Goal: Entertainment & Leisure: Consume media (video, audio)

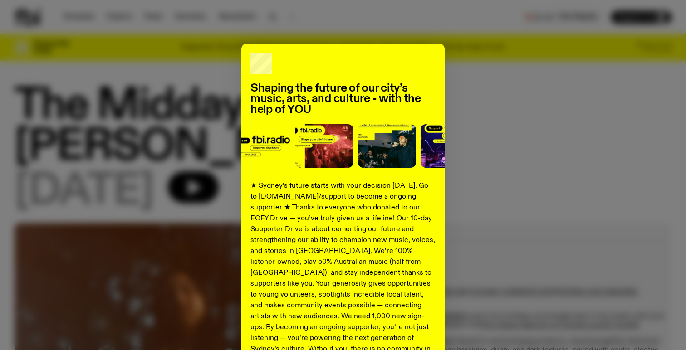
click at [526, 126] on div "Shaping the future of our city’s music, arts, and culture - with the help of YO…" at bounding box center [343, 230] width 657 height 373
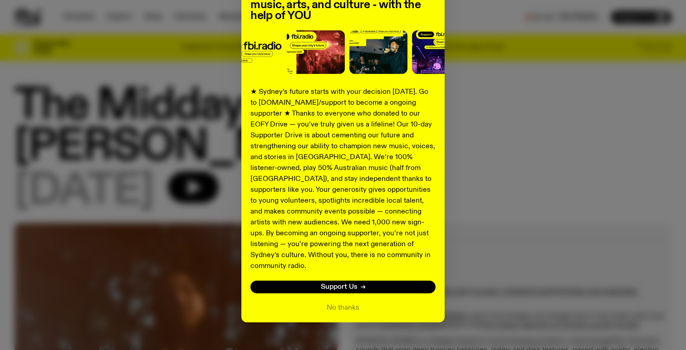
scroll to position [98, 0]
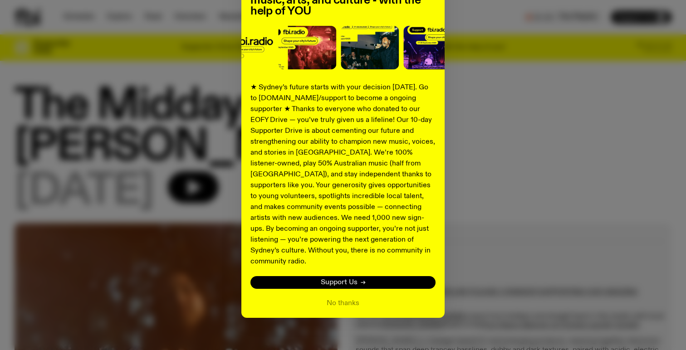
drag, startPoint x: 354, startPoint y: 293, endPoint x: 351, endPoint y: 277, distance: 16.2
click at [354, 298] on button "No thanks" at bounding box center [343, 303] width 33 height 11
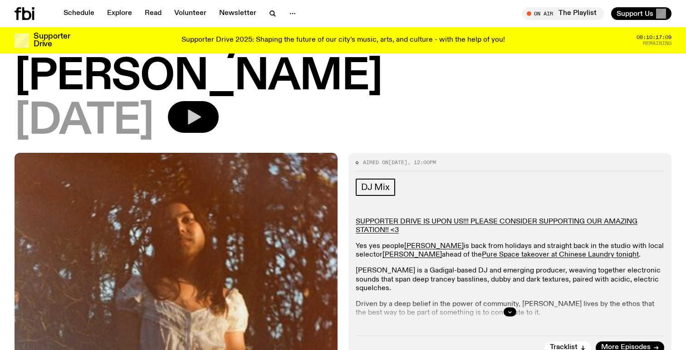
scroll to position [14, 0]
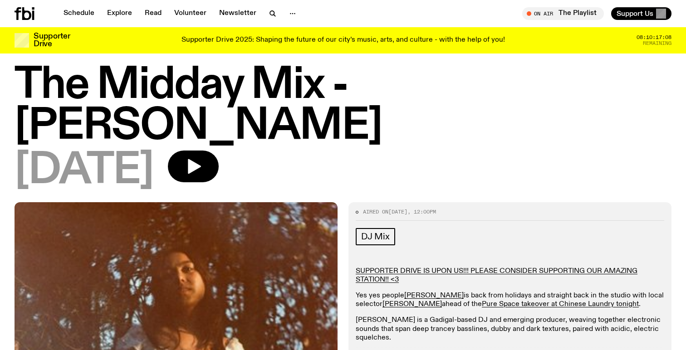
click at [212, 109] on h1 "The Midday Mix - [PERSON_NAME]" at bounding box center [343, 106] width 657 height 82
click at [201, 159] on icon "button" at bounding box center [194, 166] width 13 height 15
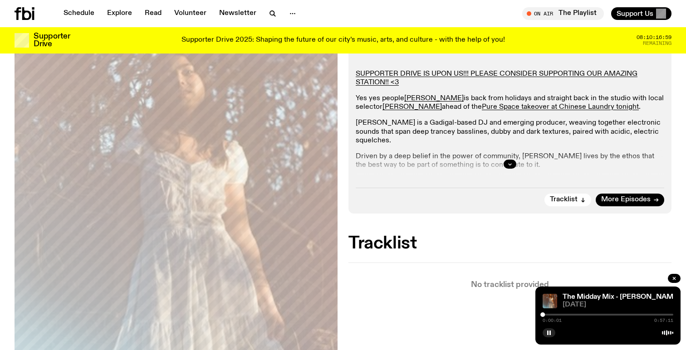
scroll to position [250, 0]
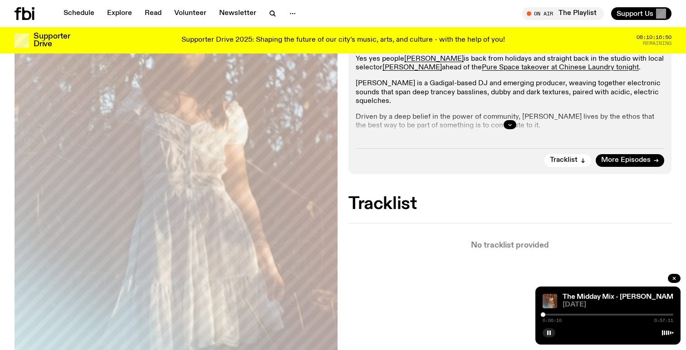
click at [549, 315] on div at bounding box center [608, 315] width 131 height 2
click at [553, 315] on div at bounding box center [608, 315] width 131 height 2
click at [559, 316] on div "0:04:34 0:57:11" at bounding box center [608, 317] width 131 height 11
click at [560, 315] on div at bounding box center [608, 315] width 131 height 2
click at [562, 315] on div at bounding box center [560, 315] width 5 height 5
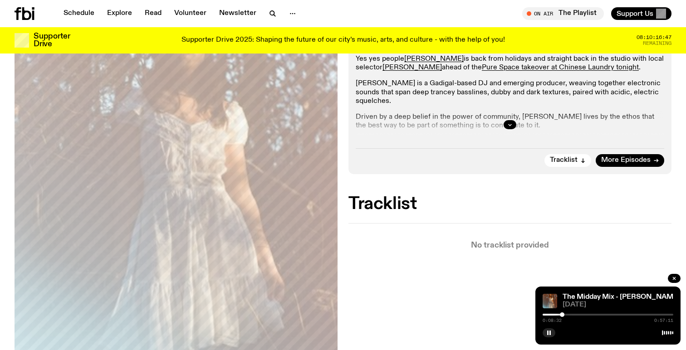
click at [565, 315] on div at bounding box center [608, 315] width 131 height 2
click at [566, 315] on div at bounding box center [566, 315] width 5 height 5
click at [568, 315] on div at bounding box center [566, 315] width 5 height 5
click at [569, 316] on div at bounding box center [567, 315] width 5 height 5
click at [570, 315] on div at bounding box center [568, 315] width 5 height 5
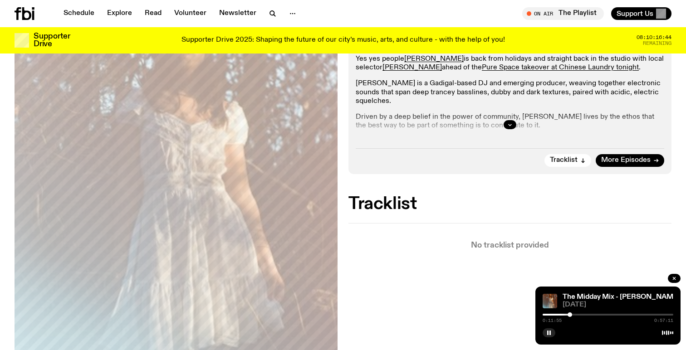
click at [571, 315] on div at bounding box center [570, 315] width 5 height 5
click at [571, 315] on div at bounding box center [571, 315] width 5 height 5
click at [572, 315] on div at bounding box center [572, 315] width 5 height 5
click at [573, 315] on div at bounding box center [572, 315] width 5 height 5
click at [575, 314] on div at bounding box center [573, 315] width 5 height 5
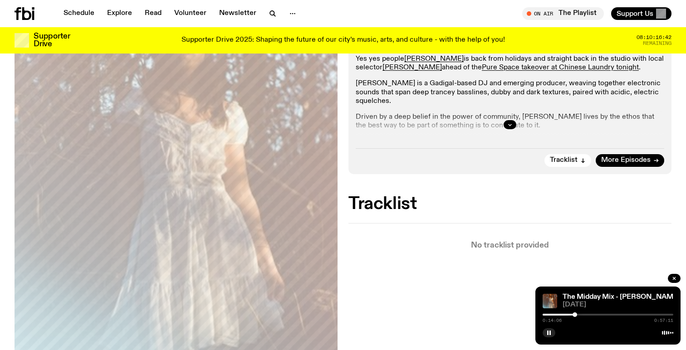
click at [576, 314] on div at bounding box center [575, 315] width 5 height 5
click at [578, 314] on div at bounding box center [578, 315] width 5 height 5
click at [580, 315] on div at bounding box center [608, 315] width 131 height 2
click at [587, 315] on div at bounding box center [608, 315] width 131 height 2
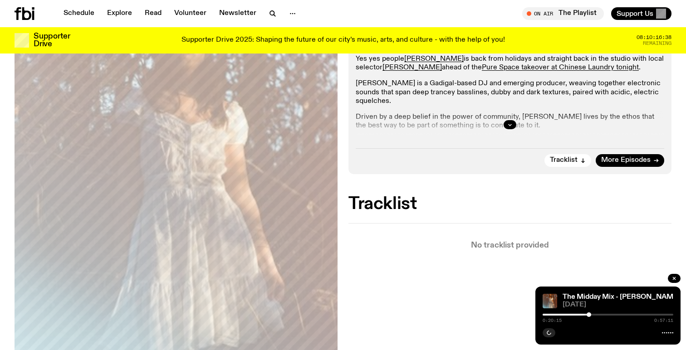
click at [589, 314] on div at bounding box center [589, 315] width 5 height 5
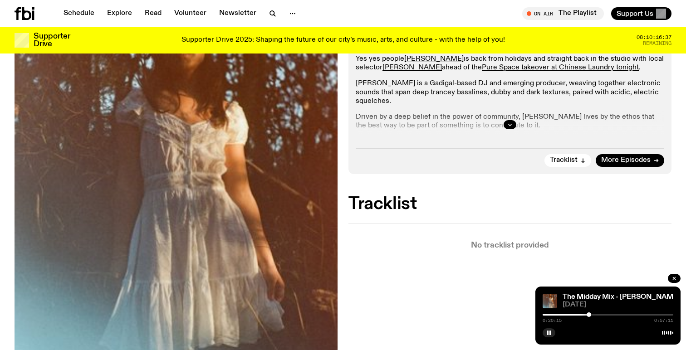
click at [596, 315] on div at bounding box center [608, 315] width 131 height 2
click at [600, 315] on div at bounding box center [608, 315] width 131 height 2
click at [602, 315] on div at bounding box center [601, 315] width 5 height 5
click at [604, 314] on div at bounding box center [608, 315] width 131 height 2
click at [649, 315] on div at bounding box center [608, 315] width 131 height 2
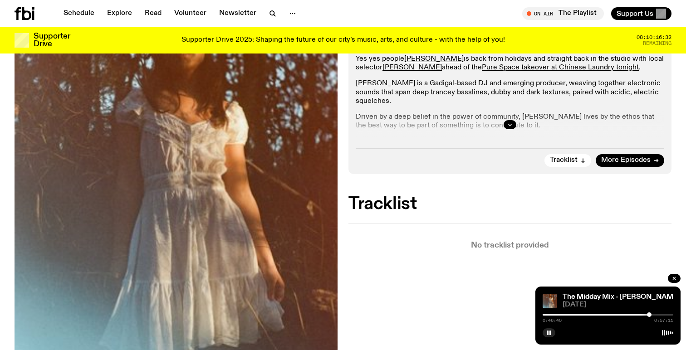
click at [663, 314] on div at bounding box center [608, 315] width 131 height 2
click at [667, 315] on div at bounding box center [608, 315] width 131 height 2
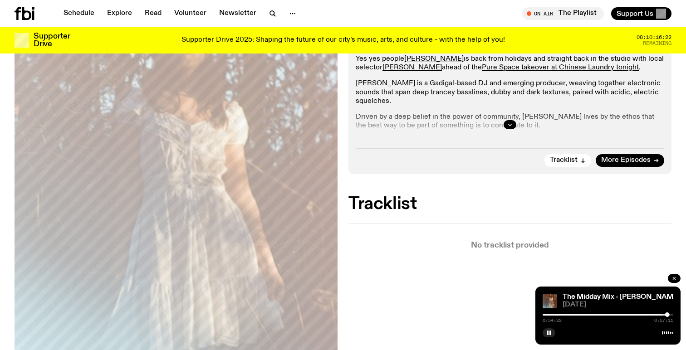
click at [673, 280] on icon "button" at bounding box center [674, 278] width 3 height 3
